Goal: Task Accomplishment & Management: Manage account settings

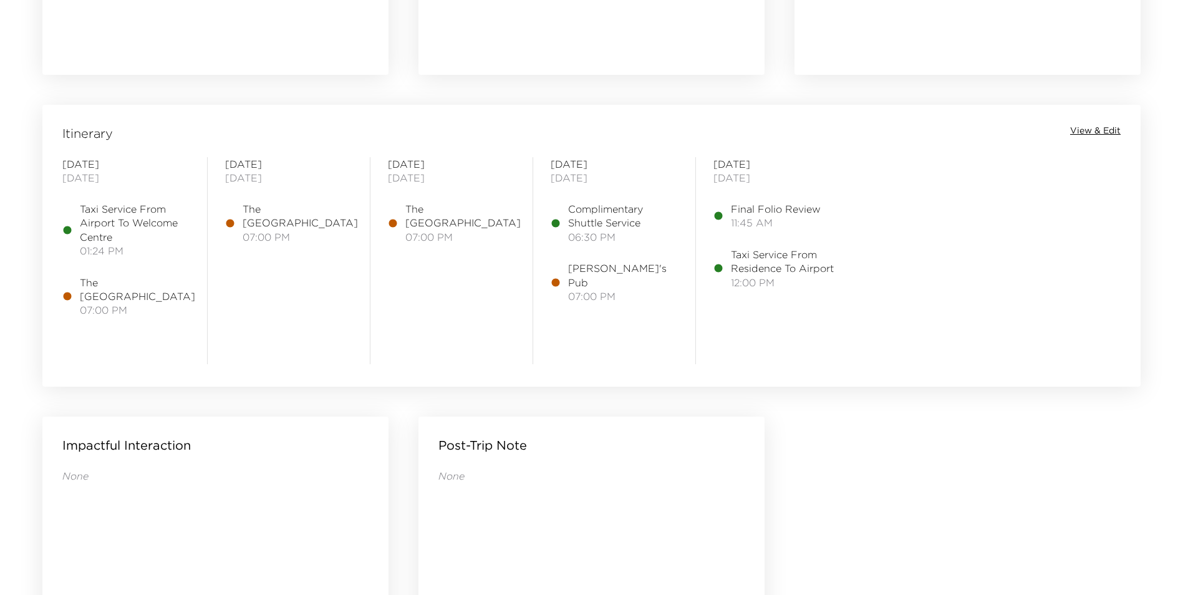
click at [1106, 130] on span "View & Edit" at bounding box center [1095, 131] width 51 height 12
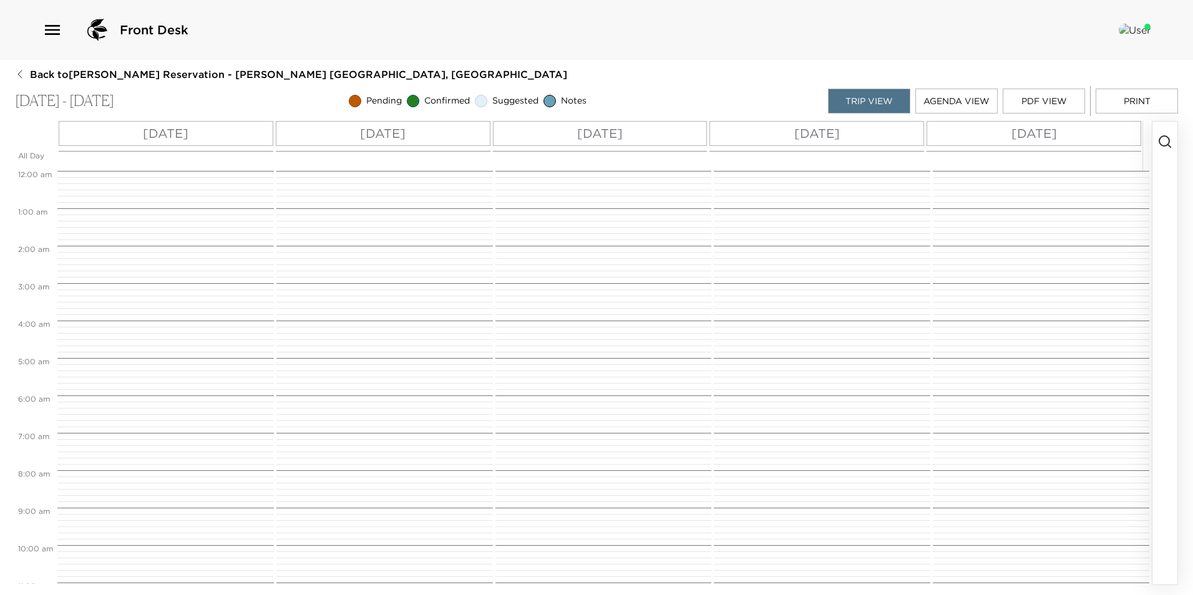
scroll to position [476, 0]
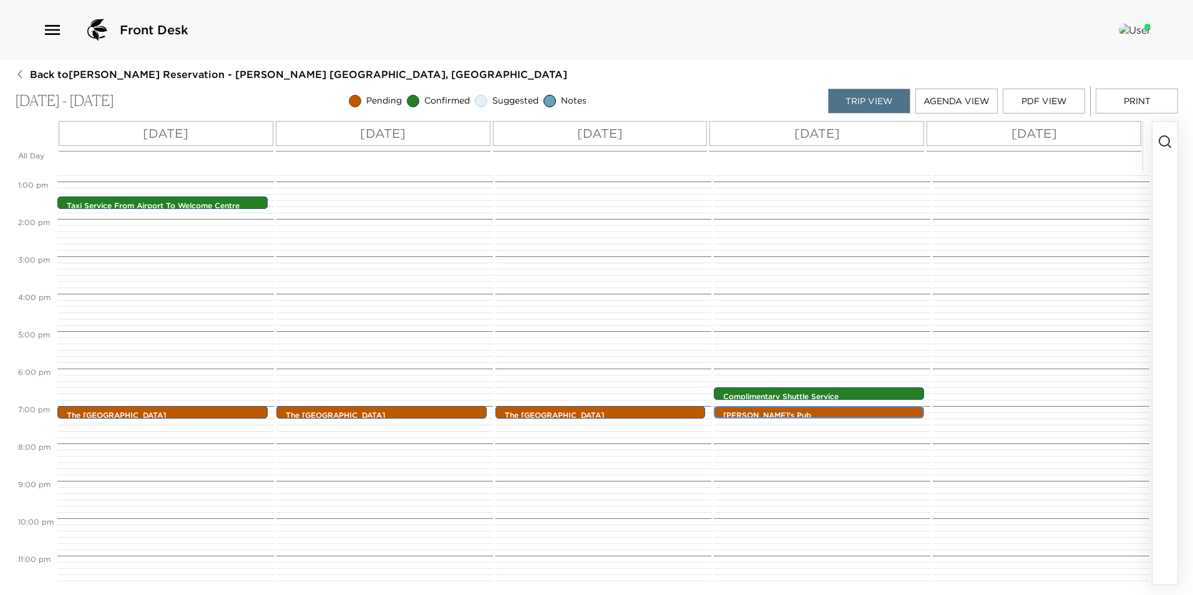
click at [737, 410] on p "Pete's Pub" at bounding box center [822, 415] width 198 height 11
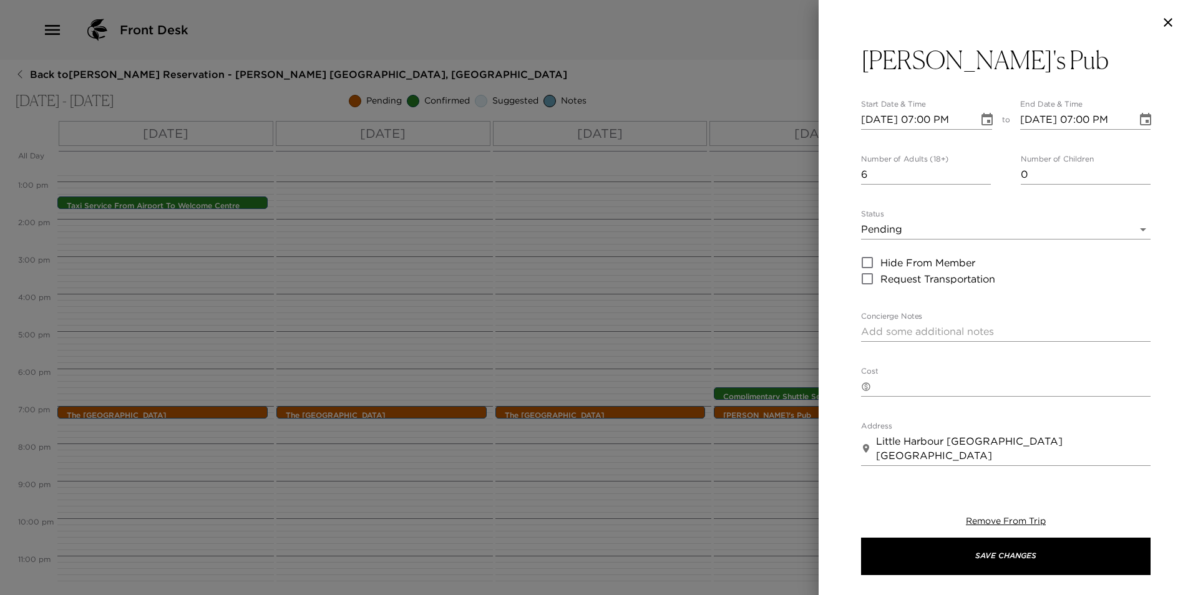
click at [910, 226] on body "Front Desk Back to Matthew Appelstein Reservation - Walker Abaco, Bahamas Oct 0…" at bounding box center [596, 297] width 1193 height 595
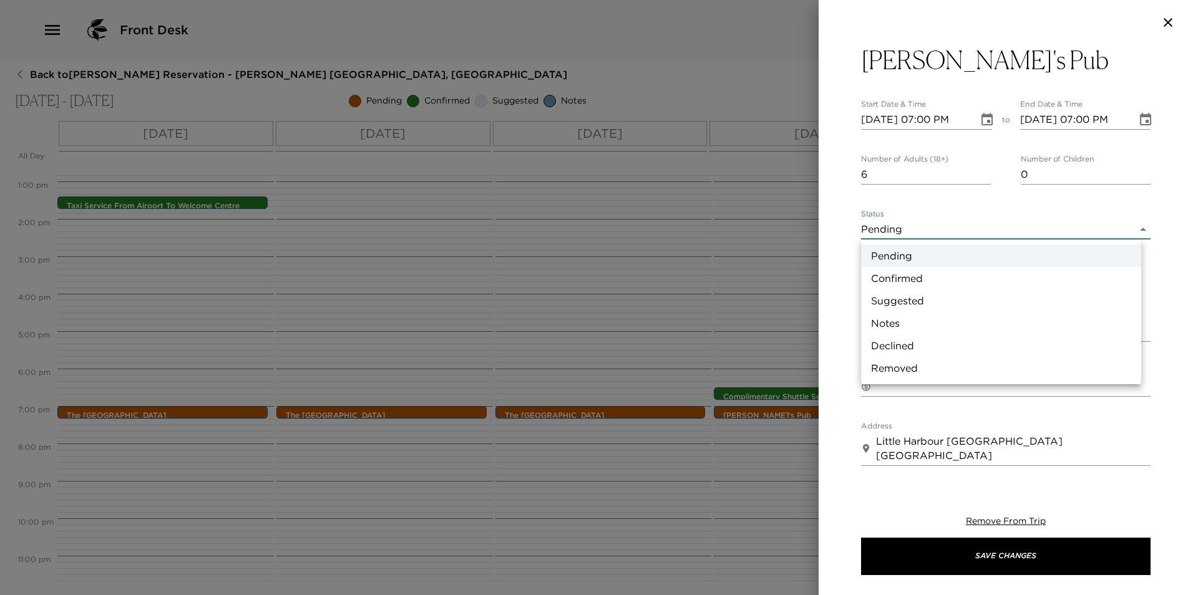
click at [899, 276] on li "Confirmed" at bounding box center [1001, 278] width 280 height 22
type input "Confirmed"
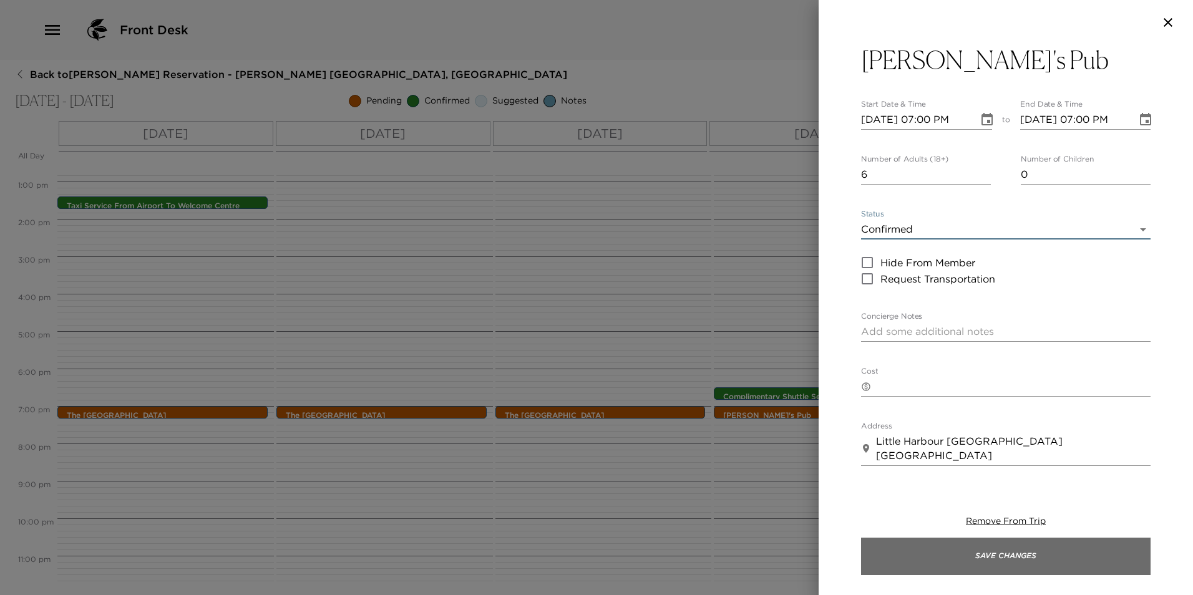
click at [944, 556] on button "Save Changes" at bounding box center [1005, 556] width 289 height 37
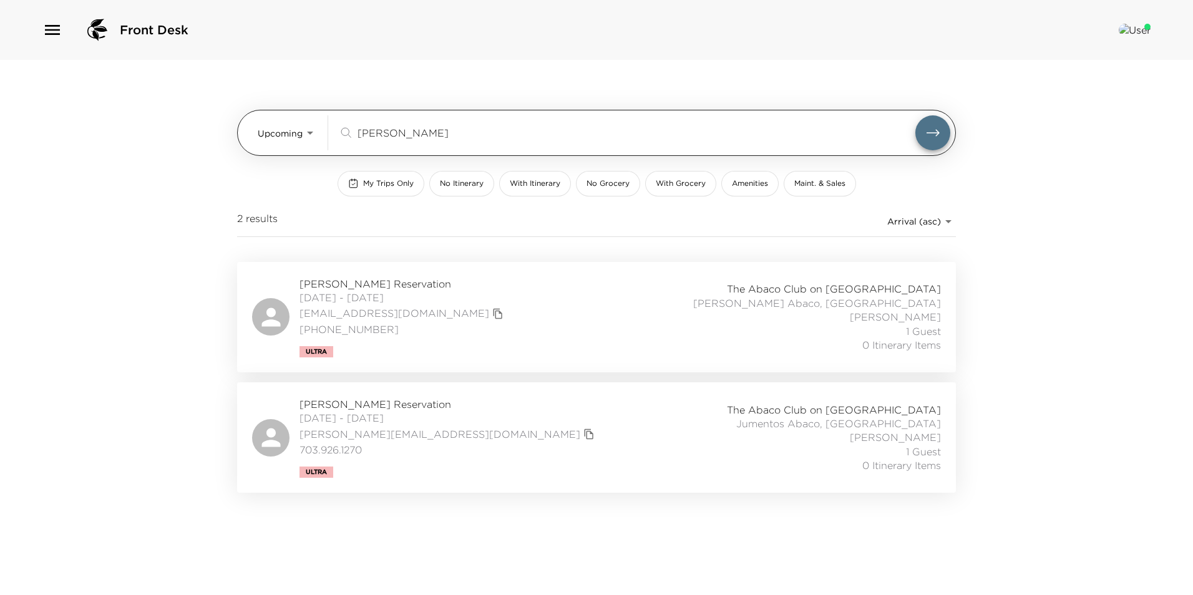
click at [401, 125] on input "[PERSON_NAME]" at bounding box center [636, 132] width 558 height 14
